Goal: Task Accomplishment & Management: Manage account settings

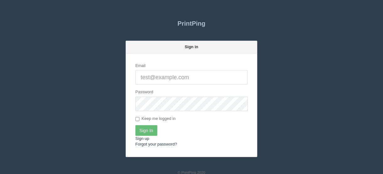
click at [158, 74] on input "Email" at bounding box center [191, 77] width 112 height 14
type input "[EMAIL_ADDRESS][DOMAIN_NAME]"
click at [144, 129] on input "Sign In" at bounding box center [146, 130] width 22 height 11
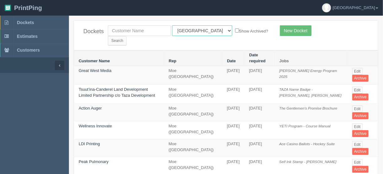
click at [200, 30] on select "All Users Ali Ali Test 1 Aly Amy Ankit Arif Brandon Dan France Greg Jim Mark Ma…" at bounding box center [202, 30] width 60 height 11
select select "11"
click at [172, 25] on select "All Users Ali Ali Test 1 Aly Amy Ankit Arif Brandon Dan France Greg Jim Mark Ma…" at bounding box center [202, 30] width 60 height 11
click at [127, 36] on input "Search" at bounding box center [117, 40] width 19 height 9
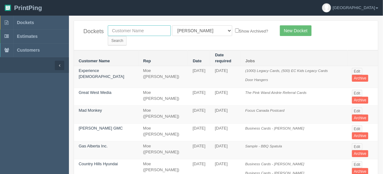
click at [117, 30] on input "text" at bounding box center [139, 30] width 63 height 11
type input "plan c"
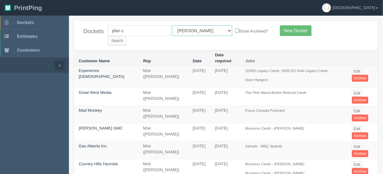
click at [200, 31] on select "All Users Ali Ali Test 1 Aly Amy Ankit Arif Brandon Dan France Greg Jim Mark Ma…" at bounding box center [202, 30] width 60 height 11
select select
click at [172, 25] on select "All Users [PERSON_NAME] Test 1 [PERSON_NAME] [PERSON_NAME] [PERSON_NAME] France…" at bounding box center [202, 30] width 60 height 11
click at [127, 36] on input "Search" at bounding box center [117, 40] width 19 height 9
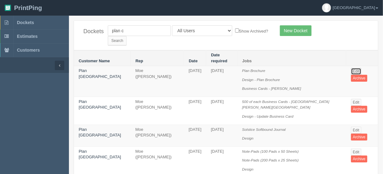
click at [351, 68] on link "Edit" at bounding box center [356, 71] width 10 height 7
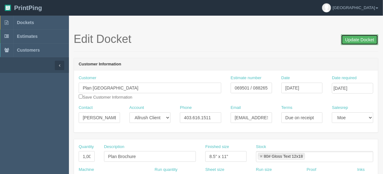
click at [355, 39] on input "Update Docket" at bounding box center [359, 39] width 37 height 11
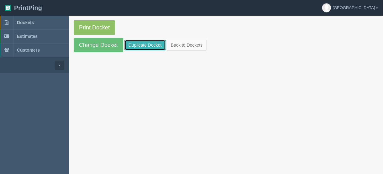
click at [140, 41] on link "Duplicate Docket" at bounding box center [144, 45] width 41 height 11
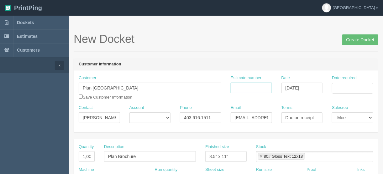
click at [260, 86] on input "Estimate number" at bounding box center [251, 88] width 41 height 11
type input "092721"
click at [337, 88] on input "Date required" at bounding box center [352, 88] width 41 height 11
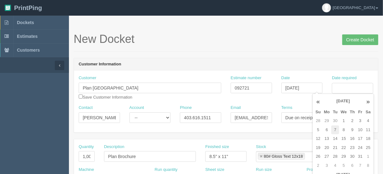
click at [335, 130] on td "7" at bounding box center [335, 130] width 8 height 9
type input "October 7, 2025"
click at [268, 43] on h1 "New Docket Create Docket" at bounding box center [226, 39] width 304 height 13
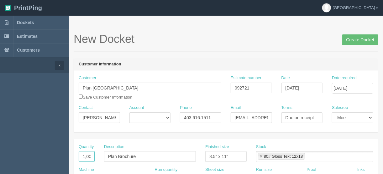
scroll to position [0, 3]
drag, startPoint x: 81, startPoint y: 155, endPoint x: 112, endPoint y: 154, distance: 32.0
click at [123, 153] on div "Quantity 1,000 Description Plan Brochure Finished size 8.5" x 11" Stock 80# Glo…" at bounding box center [226, 155] width 304 height 23
type input "1"
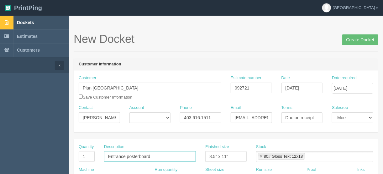
type input "Entrance posterboard"
type input "24" x 36""
click at [259, 155] on link at bounding box center [261, 157] width 4 height 4
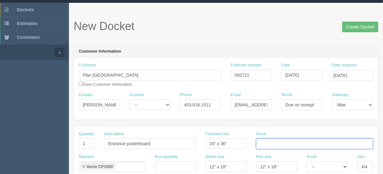
scroll to position [25, 0]
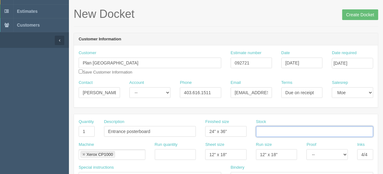
click at [82, 154] on link at bounding box center [84, 155] width 4 height 4
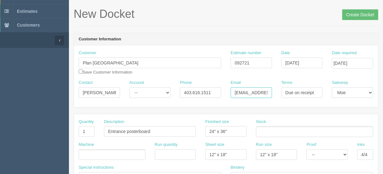
click at [253, 89] on input "Ed@plancalgary.ca" at bounding box center [251, 92] width 41 height 11
click at [84, 153] on input "text" at bounding box center [82, 155] width 6 height 9
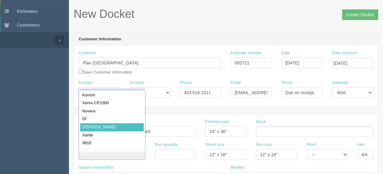
type input "Roland"
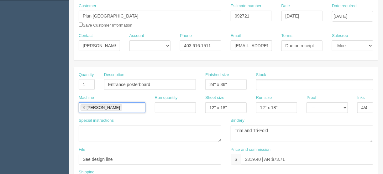
scroll to position [75, 0]
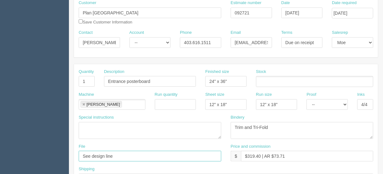
drag, startPoint x: 121, startPoint y: 154, endPoint x: 60, endPoint y: 155, distance: 60.8
type input "files@allrush.ca"
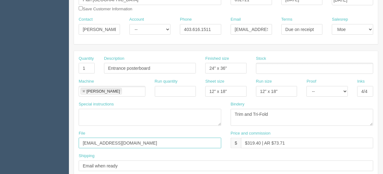
scroll to position [100, 0]
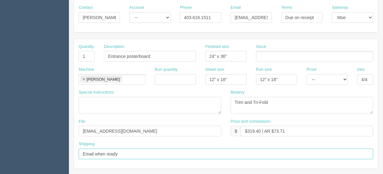
drag, startPoint x: 126, startPoint y: 153, endPoint x: 57, endPoint y: 155, distance: 68.9
type input "Call/email when ready"
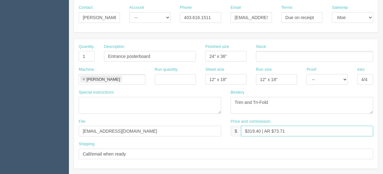
drag, startPoint x: 260, startPoint y: 129, endPoint x: 247, endPoint y: 130, distance: 13.2
click at [247, 130] on input "$319.40 | AR $73.71" at bounding box center [307, 131] width 132 height 11
type input "$87.96 | AR $73.71"
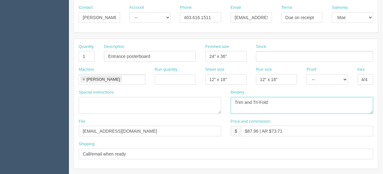
drag, startPoint x: 280, startPoint y: 101, endPoint x: 172, endPoint y: 111, distance: 108.6
click at [176, 111] on div "Special instructions Bindery Trim and Tri-Fold" at bounding box center [226, 104] width 304 height 29
type textarea "ARB - Trim and mount to foamcore - $"
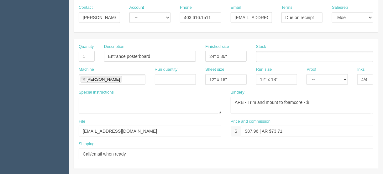
click at [262, 54] on input "text" at bounding box center [259, 56] width 6 height 9
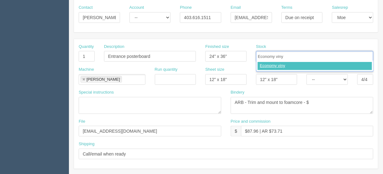
type input "Economy vinyl"
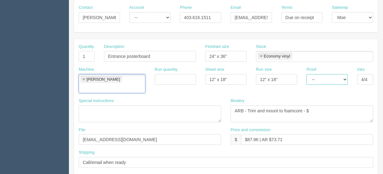
click at [347, 77] on select "-- Email Hard Copy" at bounding box center [326, 79] width 41 height 11
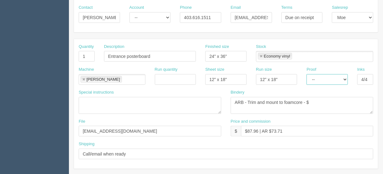
select select "Hard Copy"
click at [306, 74] on select "-- Email Hard Copy" at bounding box center [326, 79] width 41 height 11
drag, startPoint x: 359, startPoint y: 79, endPoint x: 384, endPoint y: 75, distance: 25.4
type input "4/0"
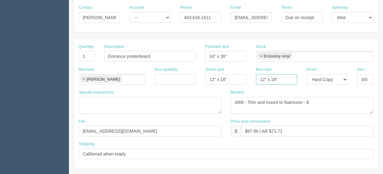
drag, startPoint x: 279, startPoint y: 78, endPoint x: 242, endPoint y: 79, distance: 37.0
click at [242, 79] on div "Machine Roland Roland Run quantity Sheet size 12" x 18" Run size 12" x 18" Proo…" at bounding box center [226, 78] width 304 height 23
drag, startPoint x: 230, startPoint y: 77, endPoint x: 208, endPoint y: 77, distance: 22.6
click at [209, 77] on input "12" x 18"" at bounding box center [225, 79] width 41 height 11
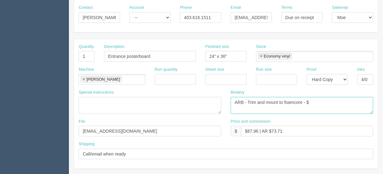
drag, startPoint x: 311, startPoint y: 100, endPoint x: 314, endPoint y: 101, distance: 3.2
click at [311, 100] on textarea "Trim and Tri-Fold" at bounding box center [302, 105] width 143 height 17
type textarea "ARB - Trim and mount to foamcore - $25.00"
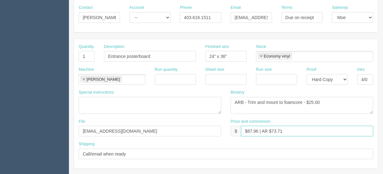
drag, startPoint x: 285, startPoint y: 130, endPoint x: 272, endPoint y: 129, distance: 13.2
click at [272, 129] on input "$87.96 | AR $73.71" at bounding box center [307, 131] width 132 height 11
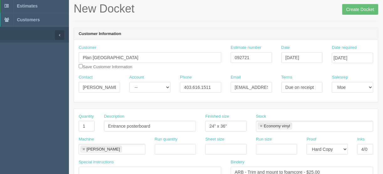
scroll to position [0, 0]
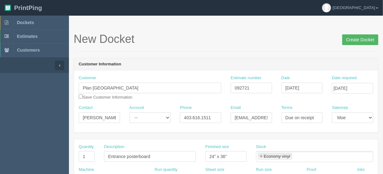
type input "$87.96 | AR $31.21"
click at [354, 41] on input "Create Docket" at bounding box center [360, 39] width 36 height 11
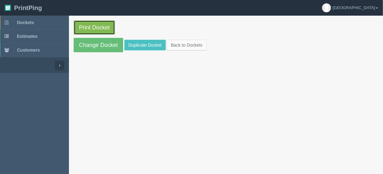
click at [88, 25] on link "Print Docket" at bounding box center [94, 27] width 41 height 14
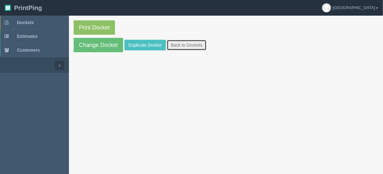
click at [177, 45] on link "Back to Dockets" at bounding box center [187, 45] width 40 height 11
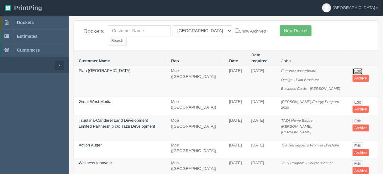
click at [357, 68] on link "Edit" at bounding box center [357, 71] width 10 height 7
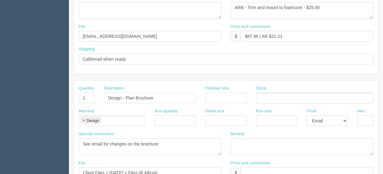
scroll to position [200, 0]
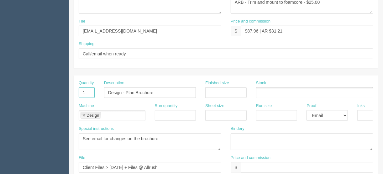
drag, startPoint x: 87, startPoint y: 91, endPoint x: 75, endPoint y: 91, distance: 11.6
click at [75, 91] on div "Quantity 1" at bounding box center [86, 91] width 25 height 23
drag, startPoint x: 158, startPoint y: 90, endPoint x: 62, endPoint y: 89, distance: 95.5
click at [62, 89] on section "Dockets Estimates Customers" at bounding box center [191, 91] width 383 height 553
click at [83, 114] on link at bounding box center [84, 116] width 4 height 4
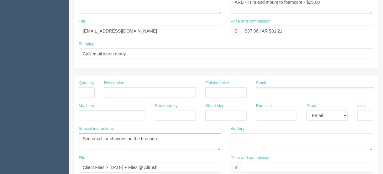
drag, startPoint x: 167, startPoint y: 135, endPoint x: 34, endPoint y: 139, distance: 133.5
click at [31, 135] on section "Dockets Estimates Customers" at bounding box center [191, 91] width 383 height 553
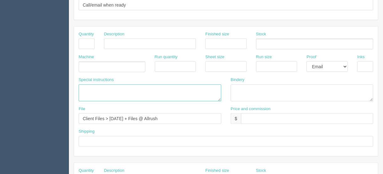
scroll to position [251, 0]
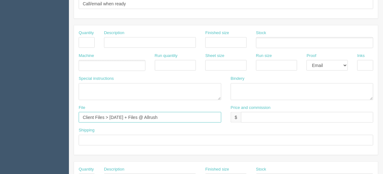
drag, startPoint x: 181, startPoint y: 117, endPoint x: 0, endPoint y: 112, distance: 181.4
click at [0, 112] on section "Dockets Estimates Customers" at bounding box center [191, 41] width 383 height 553
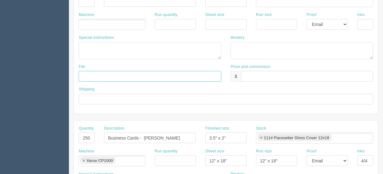
scroll to position [301, 0]
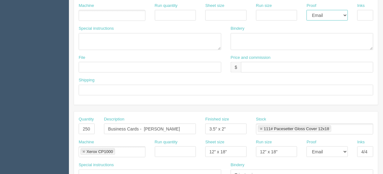
click at [345, 14] on select "-- Email Hard Copy" at bounding box center [326, 15] width 41 height 11
select select
click at [306, 10] on select "-- Email Hard Copy" at bounding box center [326, 15] width 41 height 11
drag, startPoint x: 91, startPoint y: 125, endPoint x: 60, endPoint y: 138, distance: 33.3
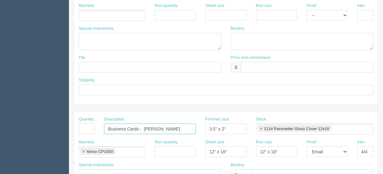
drag, startPoint x: 181, startPoint y: 128, endPoint x: 48, endPoint y: 130, distance: 133.1
drag, startPoint x: 246, startPoint y: 126, endPoint x: 180, endPoint y: 126, distance: 65.5
click at [180, 126] on div "Quantity Description Finished size 3.5" x 2" Stock 111# Pacesetter Gloss Cover …" at bounding box center [226, 128] width 304 height 23
click at [83, 150] on link at bounding box center [84, 152] width 4 height 4
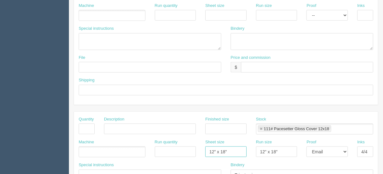
drag, startPoint x: 233, startPoint y: 148, endPoint x: 158, endPoint y: 148, distance: 74.9
click at [158, 148] on div "Machine Run quantity Sheet size 12" x 18" Run size 12" x 18" Proof -- Email Har…" at bounding box center [226, 150] width 304 height 23
drag, startPoint x: 286, startPoint y: 150, endPoint x: 244, endPoint y: 151, distance: 42.3
click at [244, 151] on div "Machine Run quantity Sheet size Run size 12" x 18" Proof -- Email Hard Copy Ink…" at bounding box center [226, 150] width 304 height 23
click at [259, 127] on link at bounding box center [261, 129] width 4 height 4
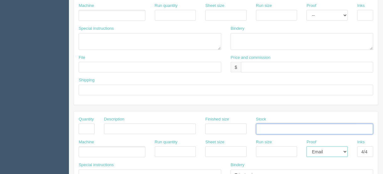
click at [345, 150] on select "-- Email Hard Copy" at bounding box center [326, 152] width 41 height 11
select select
click at [306, 147] on select "-- Email Hard Copy" at bounding box center [326, 152] width 41 height 11
drag, startPoint x: 360, startPoint y: 151, endPoint x: 380, endPoint y: 148, distance: 20.9
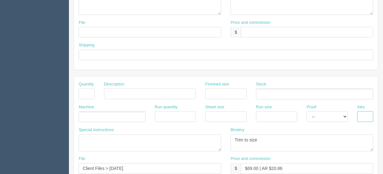
scroll to position [391, 0]
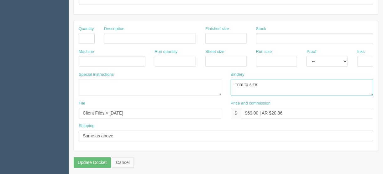
drag, startPoint x: 258, startPoint y: 82, endPoint x: 220, endPoint y: 81, distance: 37.9
click at [220, 81] on div "Special instructions Bindery Trim to size" at bounding box center [226, 86] width 304 height 29
drag, startPoint x: 293, startPoint y: 112, endPoint x: 207, endPoint y: 118, distance: 86.4
click at [207, 118] on div "File Client Files > August 2022 Price and commission $ $69.00 | AR $20.86" at bounding box center [226, 112] width 304 height 23
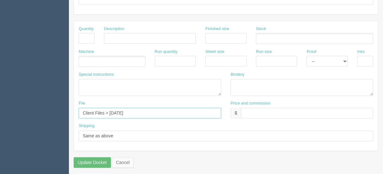
drag, startPoint x: 125, startPoint y: 111, endPoint x: 24, endPoint y: 106, distance: 100.6
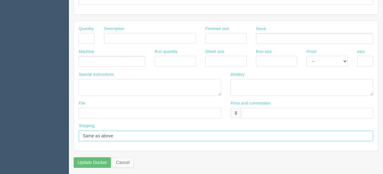
drag, startPoint x: 117, startPoint y: 133, endPoint x: 17, endPoint y: 132, distance: 100.2
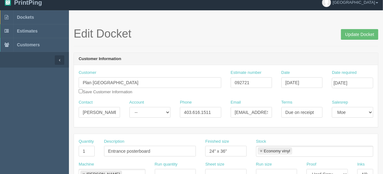
scroll to position [0, 0]
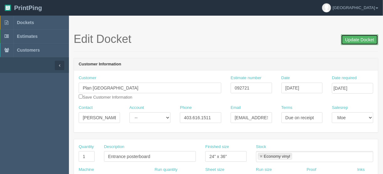
click at [353, 39] on input "Update Docket" at bounding box center [359, 39] width 37 height 11
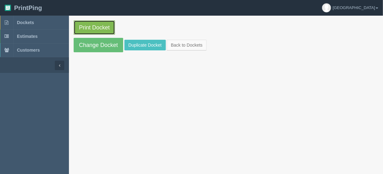
click at [95, 28] on link "Print Docket" at bounding box center [94, 27] width 41 height 14
